Goal: Transaction & Acquisition: Book appointment/travel/reservation

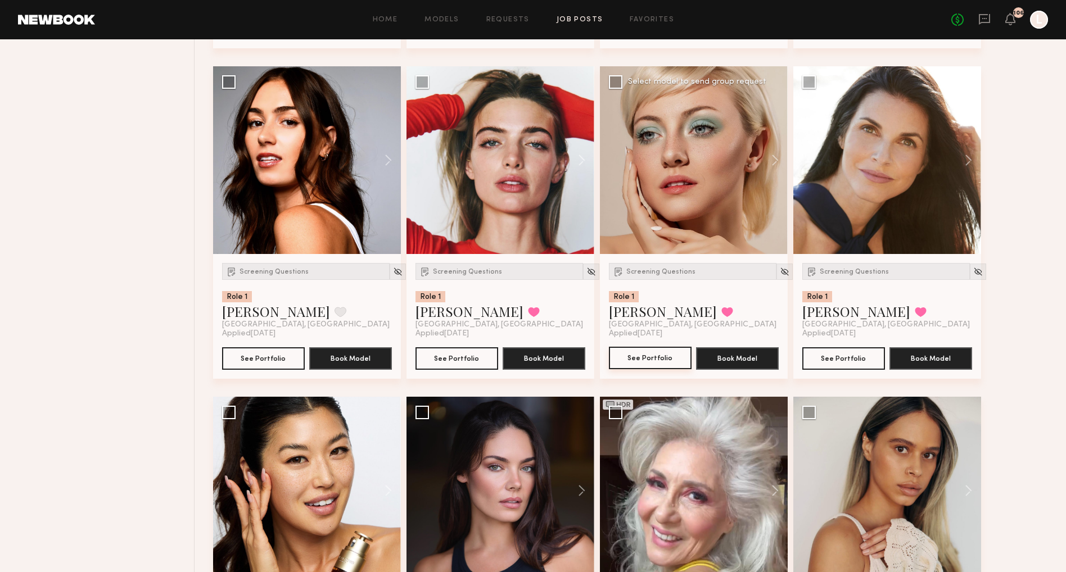
scroll to position [742, 0]
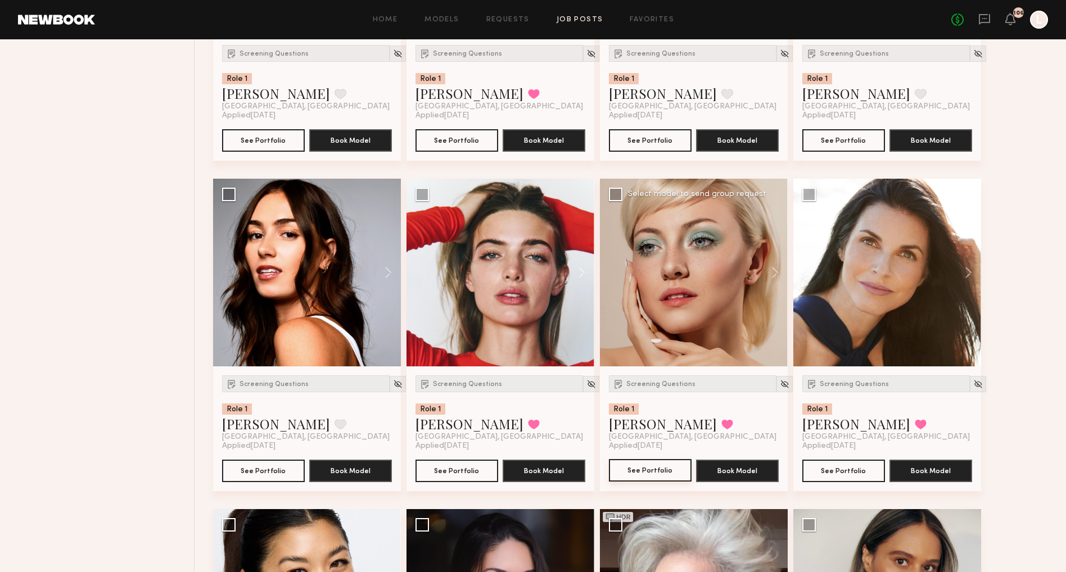
click at [650, 471] on button "See Portfolio" at bounding box center [650, 470] width 83 height 22
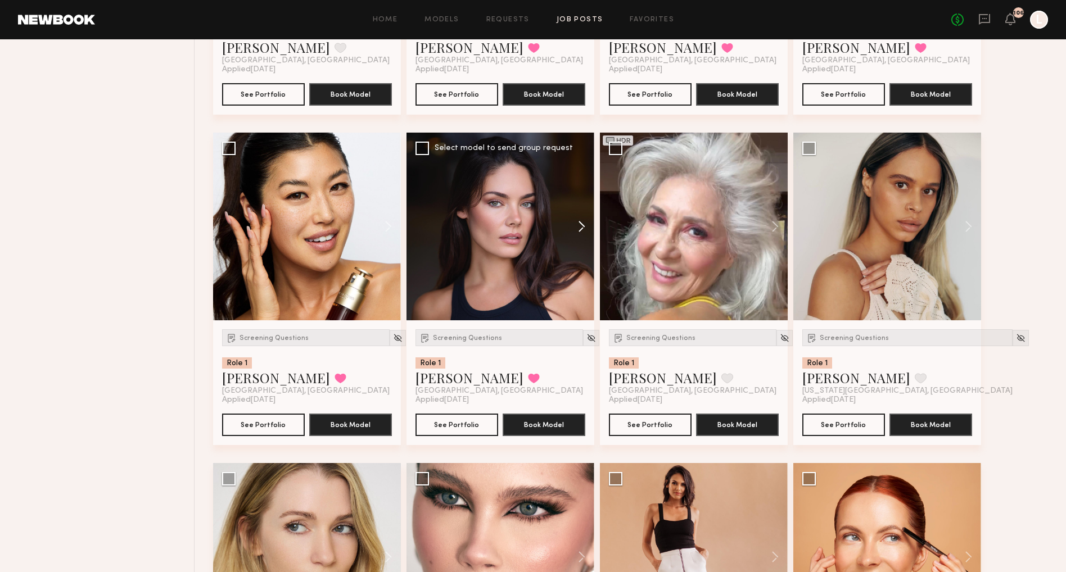
scroll to position [1127, 0]
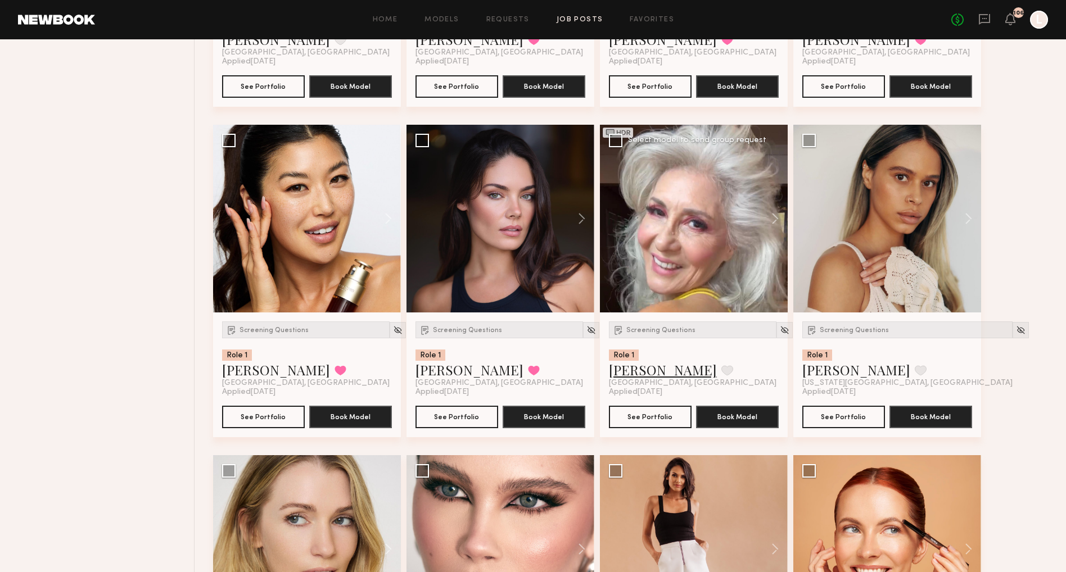
click at [639, 372] on link "[PERSON_NAME]" at bounding box center [663, 370] width 108 height 18
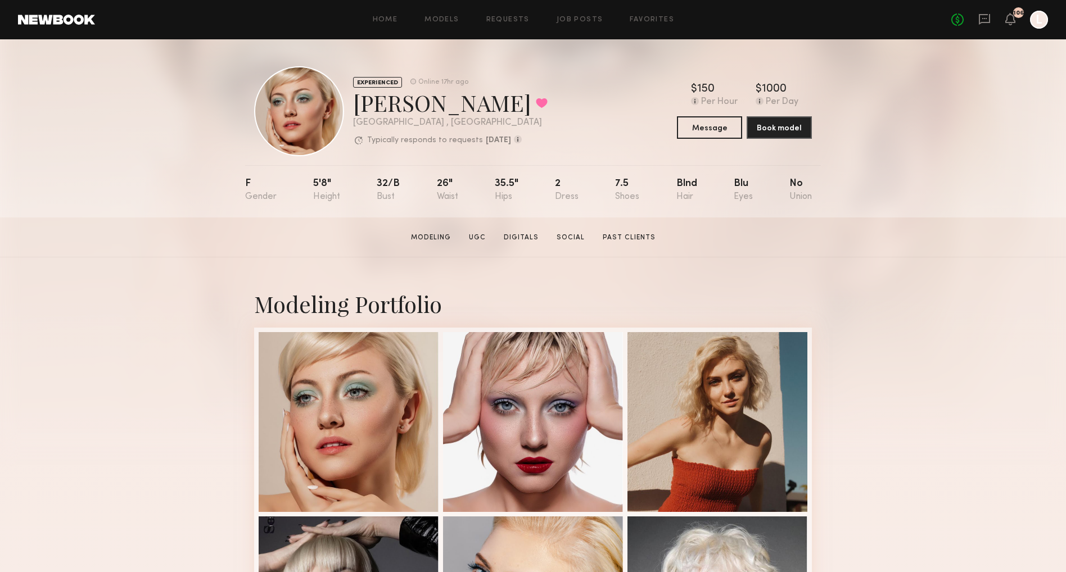
click at [500, 15] on div "Home Models Requests Job Posts Favorites Sign Out No fees up to $5,000 106 L" at bounding box center [571, 20] width 953 height 18
click at [499, 21] on link "Requests" at bounding box center [507, 19] width 43 height 7
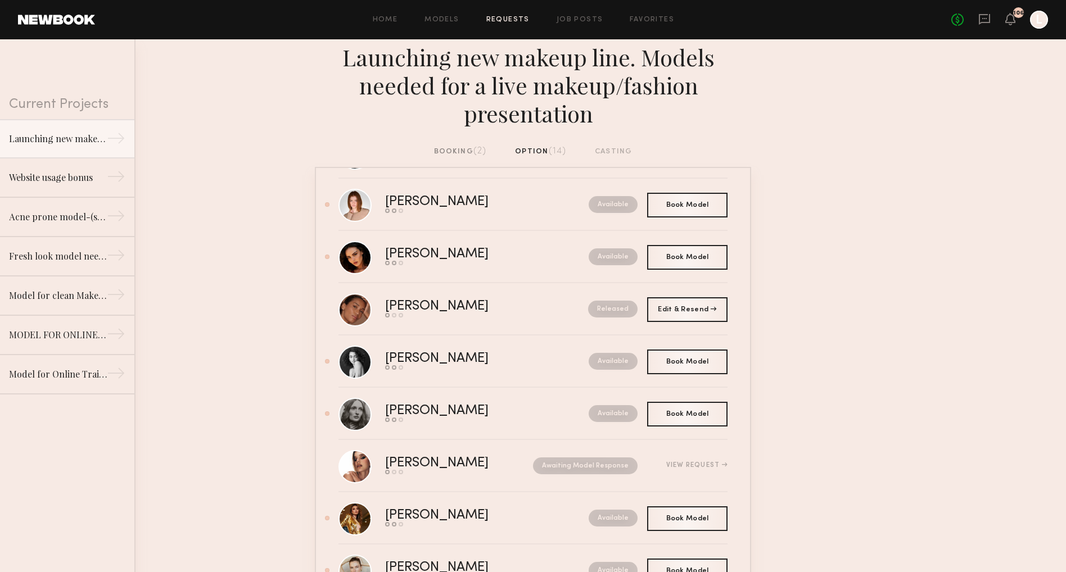
scroll to position [4, 0]
click at [475, 150] on span "(2)" at bounding box center [479, 151] width 13 height 9
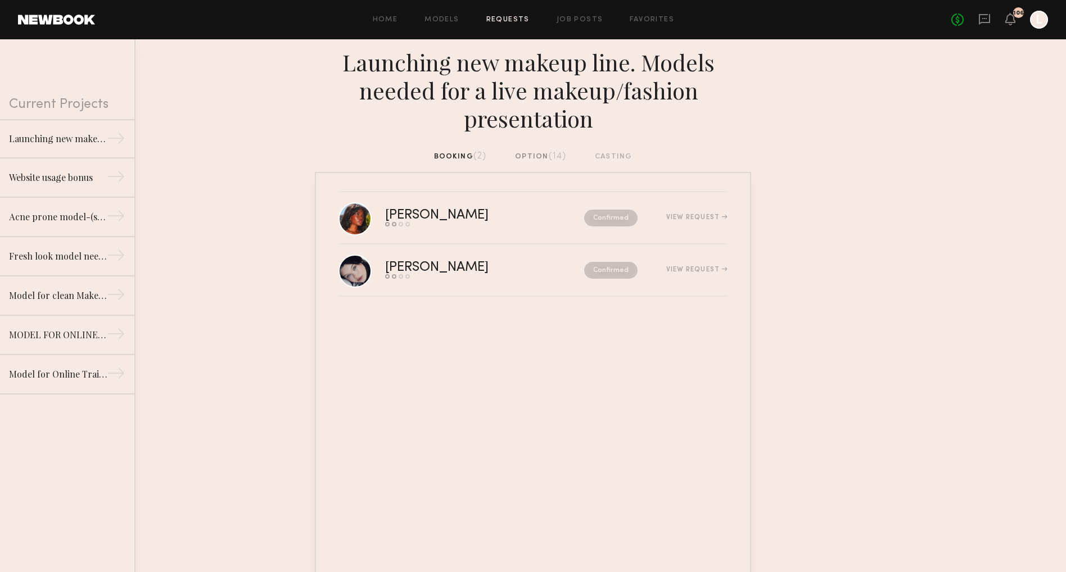
click at [542, 148] on div "Launching new makeup line. Models needed for a live makeup/fashion presentation" at bounding box center [533, 94] width 1066 height 111
click at [542, 153] on div "option (14)" at bounding box center [540, 157] width 51 height 12
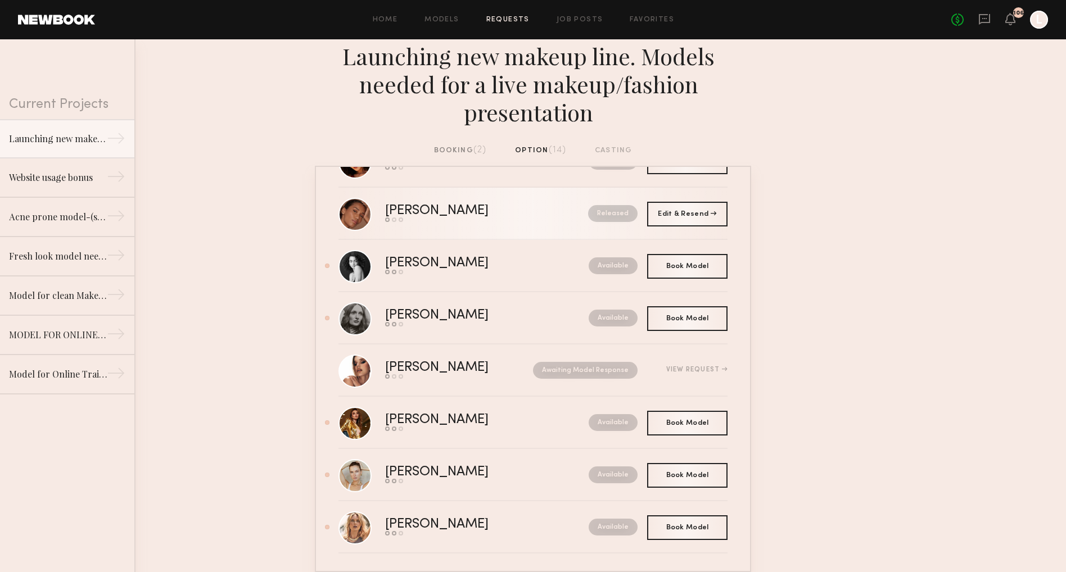
scroll to position [4, 0]
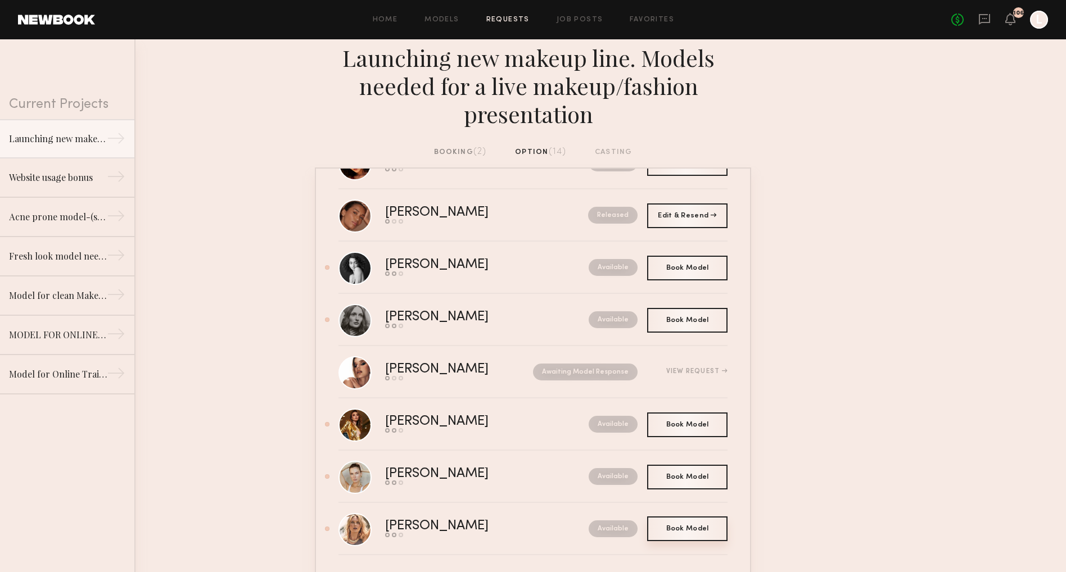
click at [682, 526] on span "Book Model" at bounding box center [687, 529] width 43 height 7
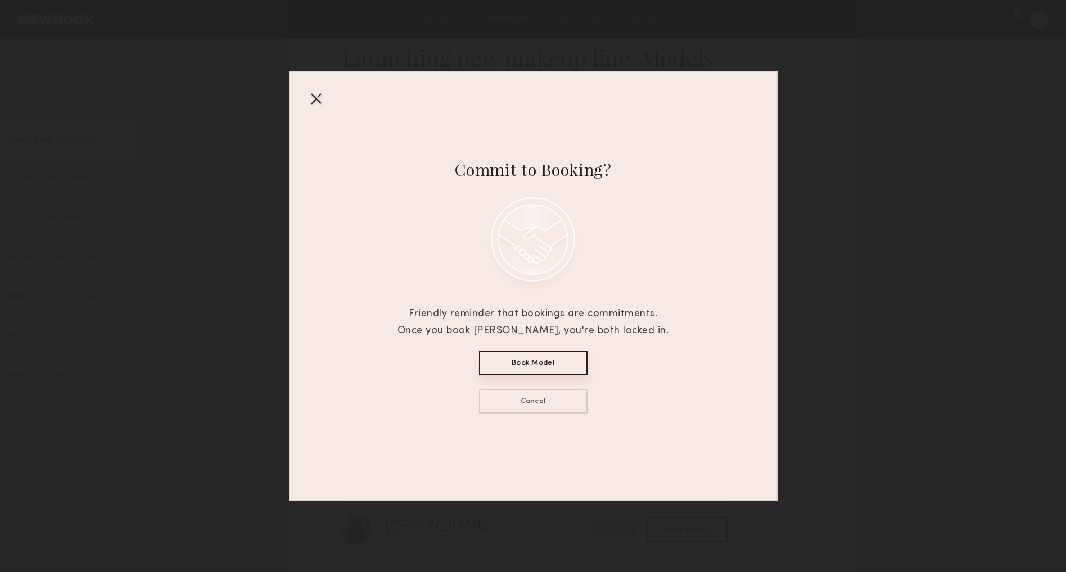
click at [556, 363] on button "Book Model" at bounding box center [533, 363] width 109 height 25
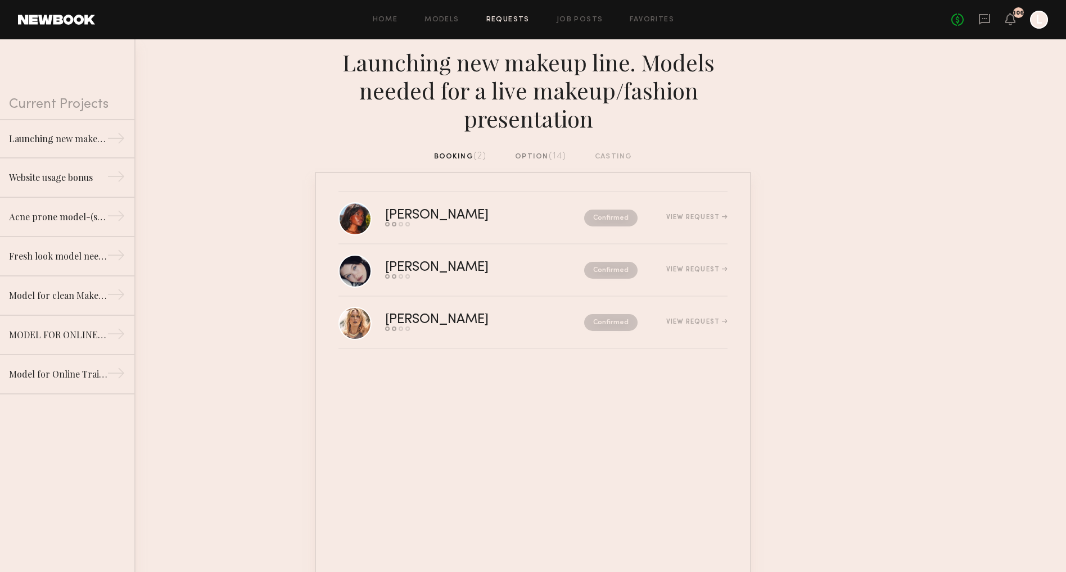
click at [545, 154] on div "option (14)" at bounding box center [540, 157] width 51 height 12
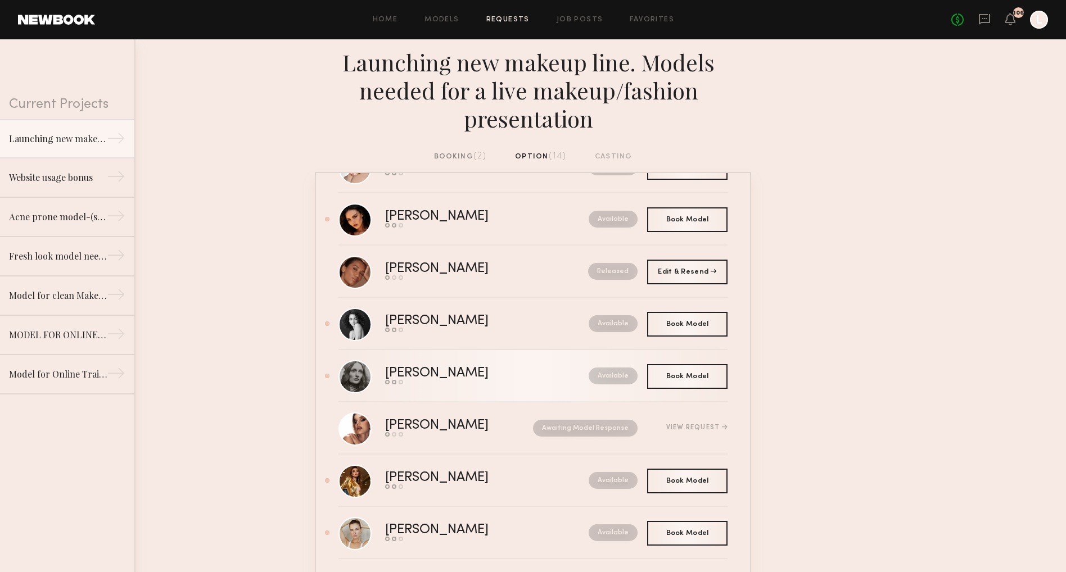
scroll to position [311, 0]
click at [555, 373] on div "Available" at bounding box center [588, 377] width 99 height 17
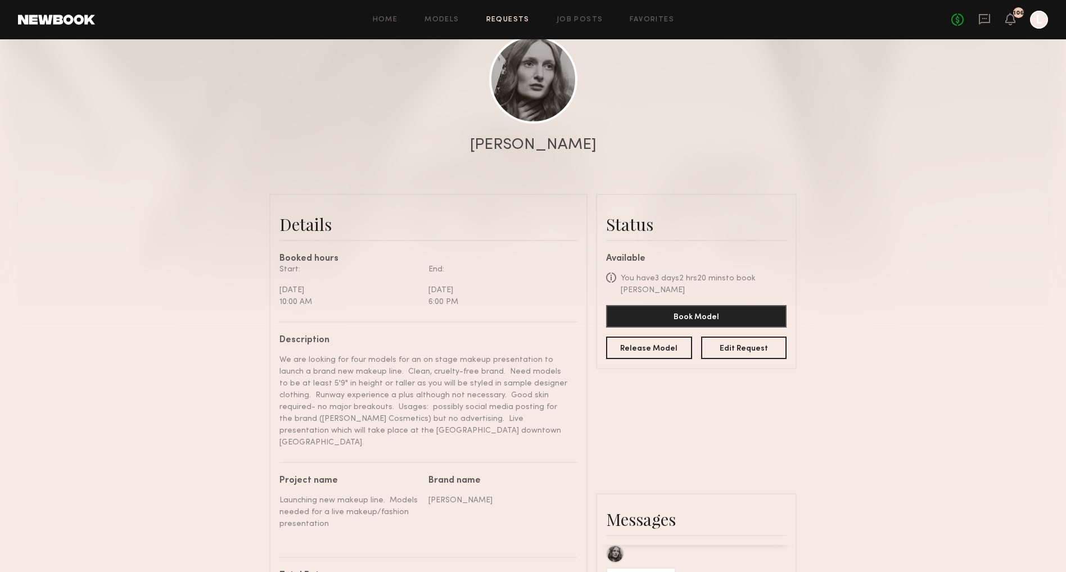
scroll to position [125, 0]
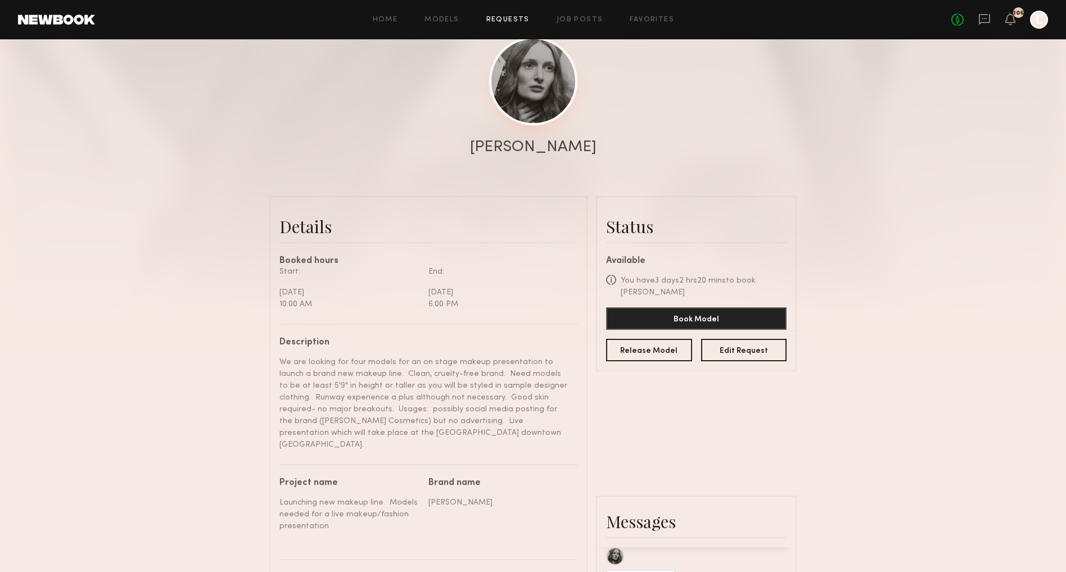
click at [531, 87] on link at bounding box center [533, 81] width 88 height 88
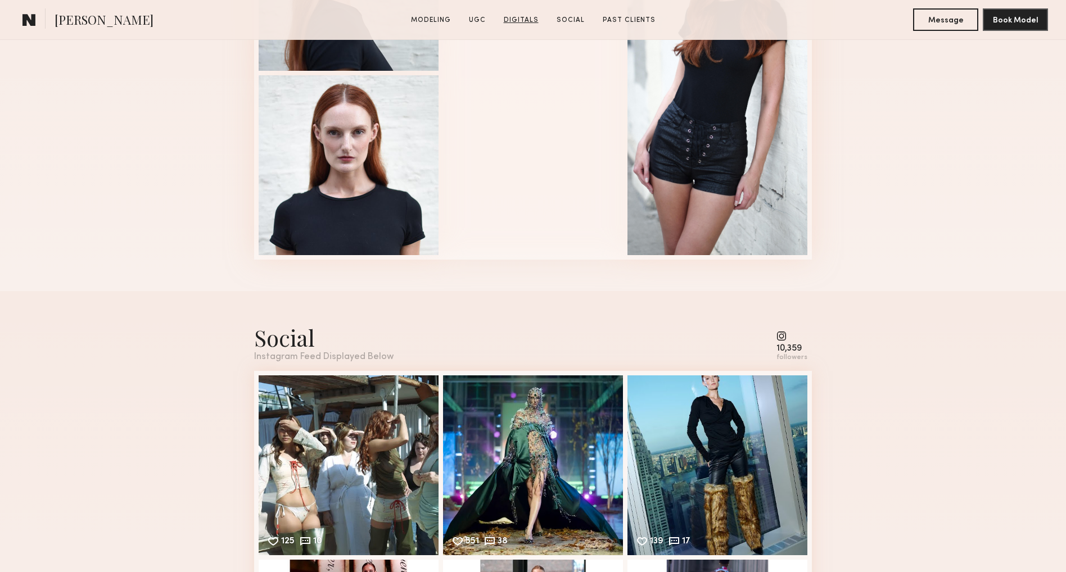
scroll to position [2564, 0]
